Goal: Information Seeking & Learning: Learn about a topic

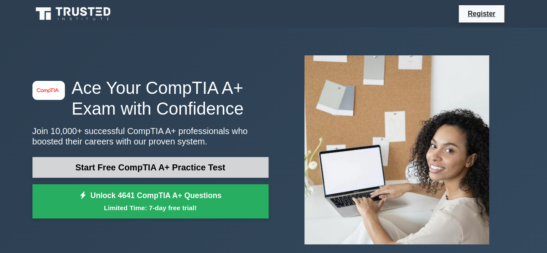
click at [181, 162] on link "Start Free CompTIA A+ Practice Test" at bounding box center [150, 167] width 236 height 21
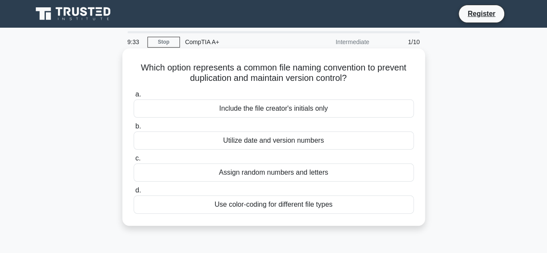
click at [289, 141] on div "Utilize date and version numbers" at bounding box center [274, 140] width 280 height 18
click at [134, 129] on input "b. Utilize date and version numbers" at bounding box center [134, 127] width 0 height 6
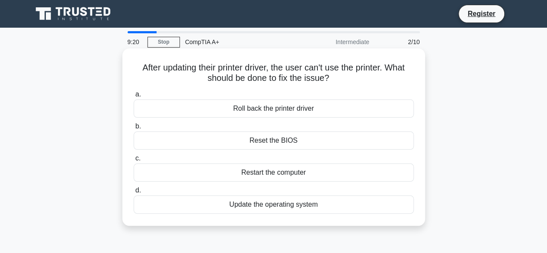
click at [300, 174] on div "Restart the computer" at bounding box center [274, 172] width 280 height 18
click at [134, 161] on input "c. Restart the computer" at bounding box center [134, 159] width 0 height 6
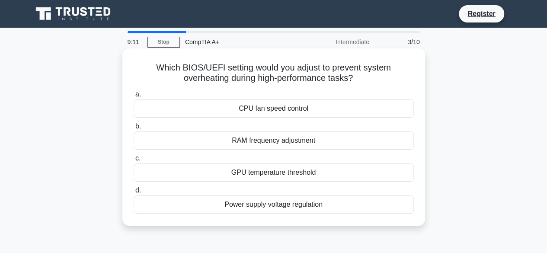
click at [298, 110] on div "CPU fan speed control" at bounding box center [274, 108] width 280 height 18
click at [134, 97] on input "a. CPU fan speed control" at bounding box center [134, 95] width 0 height 6
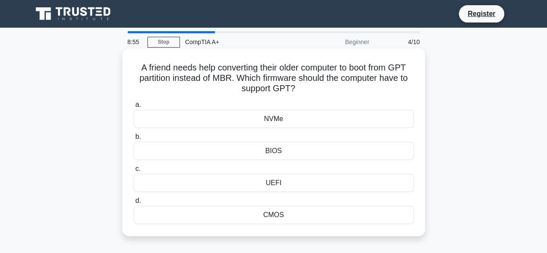
click at [281, 181] on div "UEFI" at bounding box center [274, 183] width 280 height 18
click at [134, 172] on input "c. [GEOGRAPHIC_DATA]" at bounding box center [134, 169] width 0 height 6
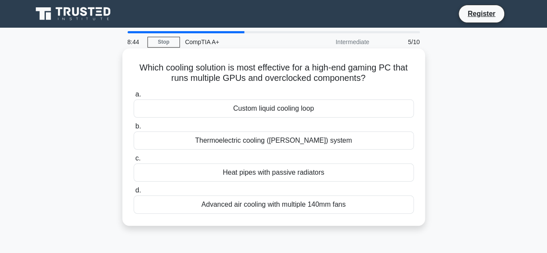
click at [275, 116] on div "Custom liquid cooling loop" at bounding box center [274, 108] width 280 height 18
click at [134, 97] on input "a. Custom liquid cooling loop" at bounding box center [134, 95] width 0 height 6
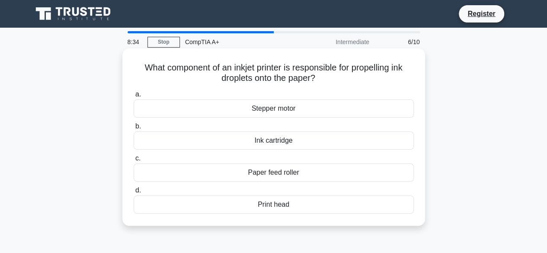
click at [285, 144] on div "Ink cartridge" at bounding box center [274, 140] width 280 height 18
click at [134, 129] on input "b. Ink cartridge" at bounding box center [134, 127] width 0 height 6
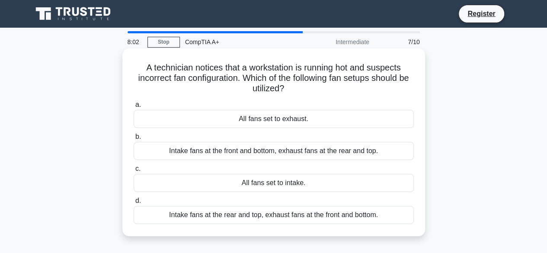
click at [258, 153] on div "Intake fans at the front and bottom, exhaust fans at the rear and top." at bounding box center [274, 151] width 280 height 18
click at [134, 140] on input "b. Intake fans at the front and bottom, exhaust fans at the rear and top." at bounding box center [134, 137] width 0 height 6
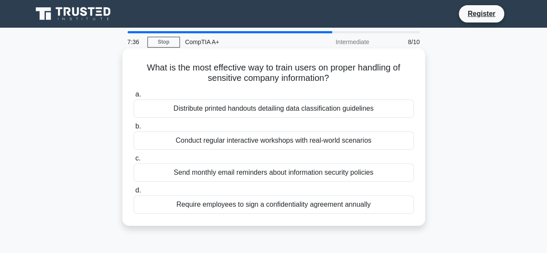
click at [255, 170] on div "Send monthly email reminders about information security policies" at bounding box center [274, 172] width 280 height 18
click at [134, 161] on input "c. Send monthly email reminders about information security policies" at bounding box center [134, 159] width 0 height 6
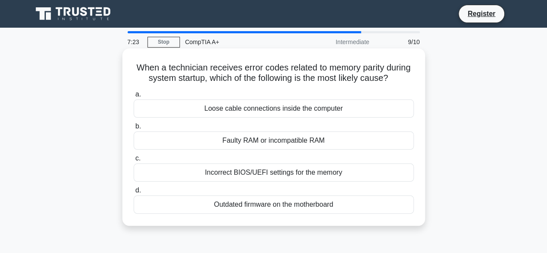
click at [285, 140] on div "Faulty RAM or incompatible RAM" at bounding box center [274, 140] width 280 height 18
click at [134, 129] on input "b. Faulty RAM or incompatible RAM" at bounding box center [134, 127] width 0 height 6
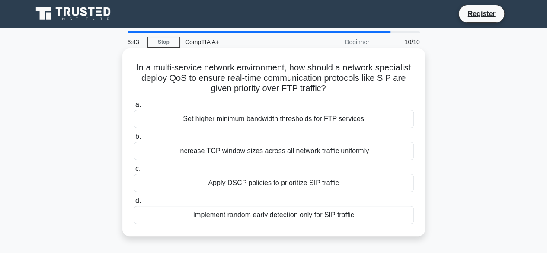
click at [259, 178] on div "Apply DSCP policies to prioritize SIP traffic" at bounding box center [274, 183] width 280 height 18
click at [134, 172] on input "c. Apply DSCP policies to prioritize SIP traffic" at bounding box center [134, 169] width 0 height 6
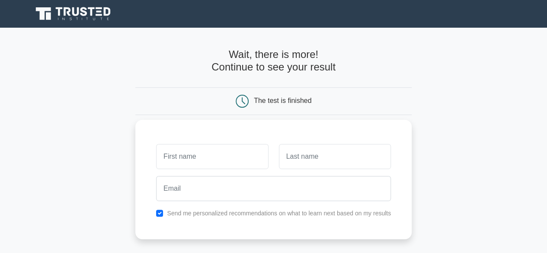
click at [215, 153] on input "text" at bounding box center [212, 156] width 112 height 25
type input "rhendel"
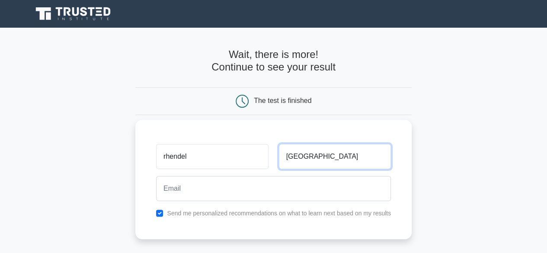
type input "[GEOGRAPHIC_DATA]"
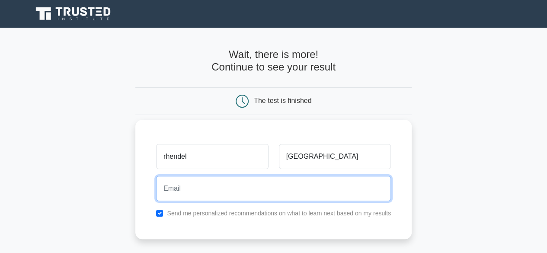
click at [207, 189] on input "email" at bounding box center [273, 188] width 235 height 25
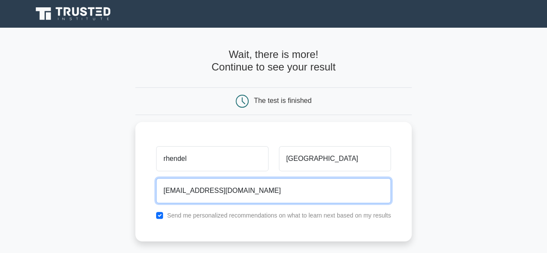
type input "rhendeltrinidad@gmail.com"
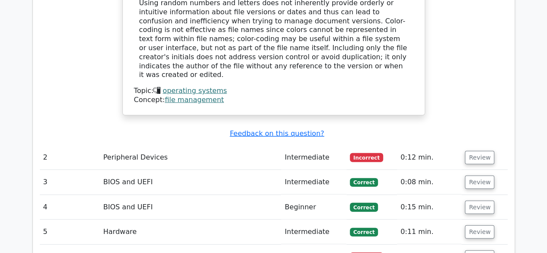
scroll to position [1070, 0]
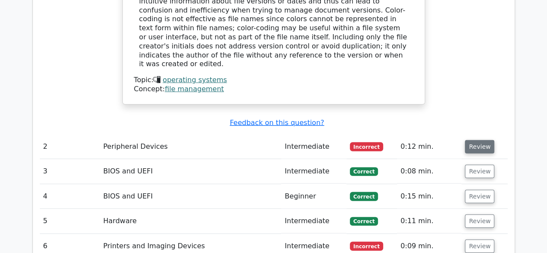
click at [473, 140] on button "Review" at bounding box center [479, 146] width 29 height 13
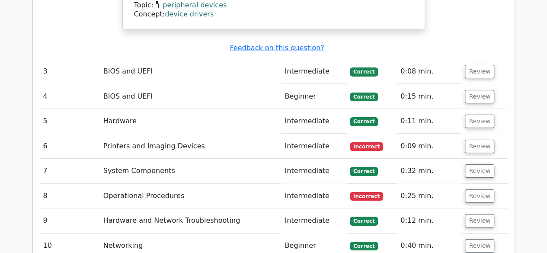
scroll to position [1507, 0]
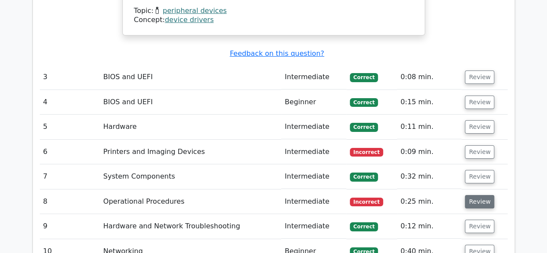
click at [472, 195] on button "Review" at bounding box center [479, 201] width 29 height 13
